Goal: Find specific page/section: Find specific page/section

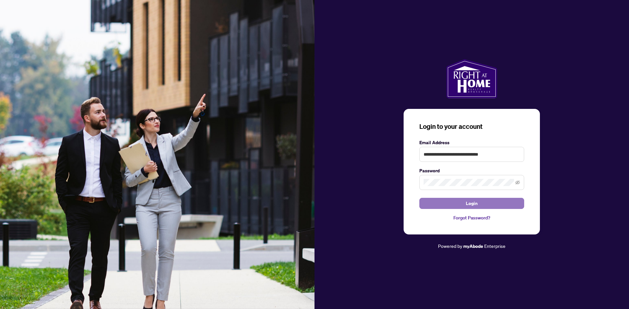
click at [445, 202] on button "Login" at bounding box center [471, 203] width 105 height 11
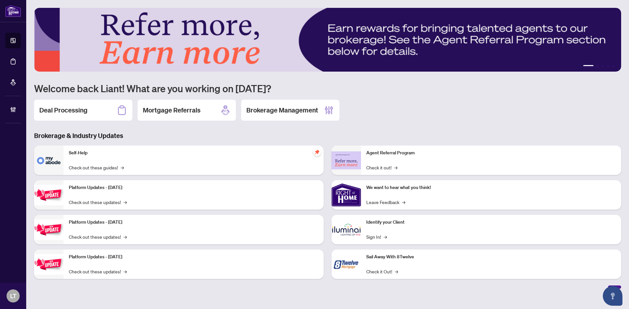
drag, startPoint x: 271, startPoint y: 109, endPoint x: 196, endPoint y: 111, distance: 75.7
click at [271, 109] on h2 "Brokerage Management" at bounding box center [282, 110] width 72 height 9
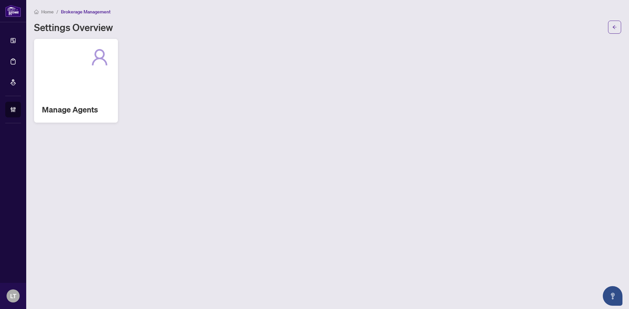
click at [70, 65] on div at bounding box center [76, 57] width 68 height 21
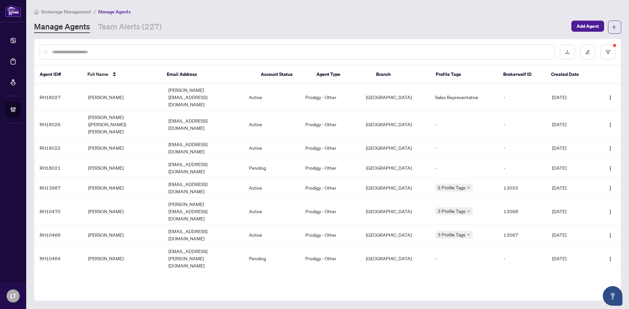
click at [98, 52] on input "text" at bounding box center [300, 51] width 497 height 7
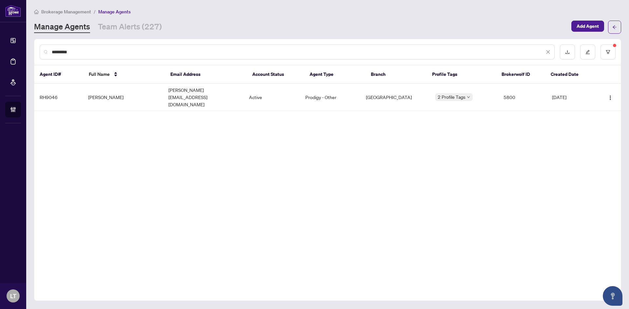
type input "*********"
